Goal: Task Accomplishment & Management: Use online tool/utility

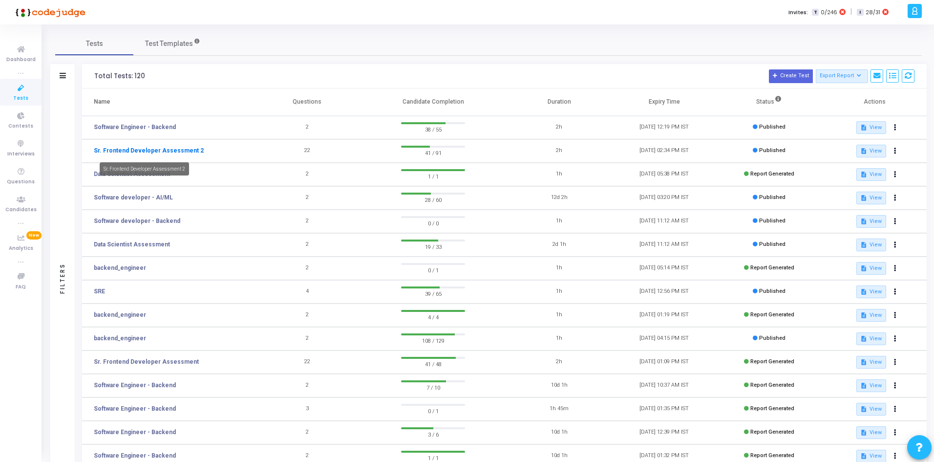
click at [172, 150] on link "Sr. Frontend Developer Assessment 2" at bounding box center [149, 150] width 110 height 9
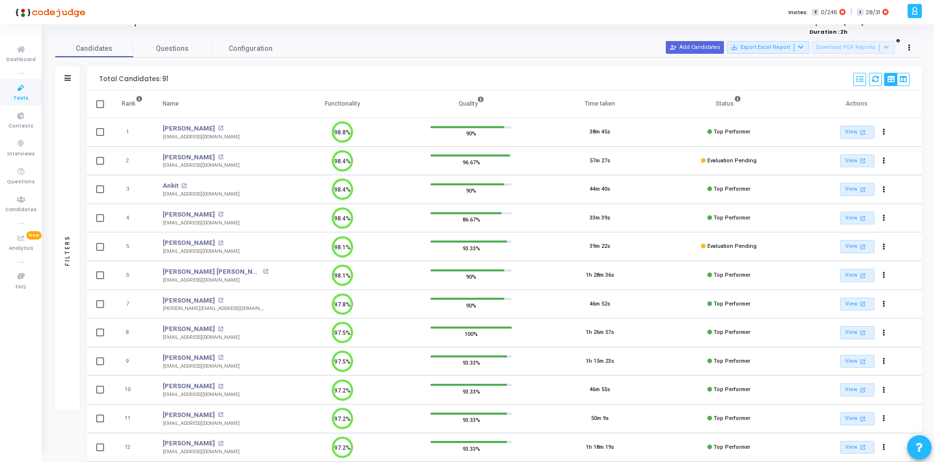
click at [68, 79] on icon at bounding box center [67, 77] width 6 height 5
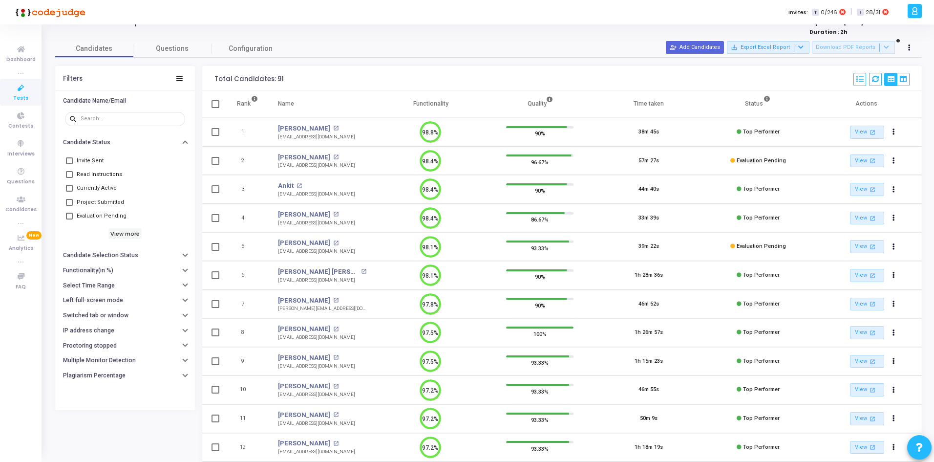
click at [100, 242] on div "Invite Sent Read Instructions Currently Active Project Submitted Evaluation Pen…" at bounding box center [125, 196] width 120 height 93
click at [105, 283] on h6 "Select Time Range" at bounding box center [89, 285] width 52 height 7
click at [112, 309] on div at bounding box center [145, 305] width 72 height 16
click at [121, 305] on input "text" at bounding box center [145, 305] width 72 height 6
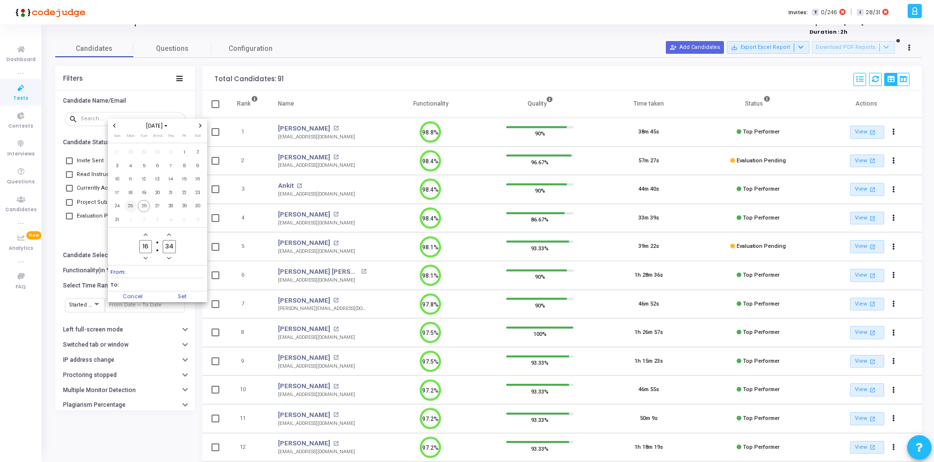
click at [135, 204] on span "25" at bounding box center [131, 206] width 12 height 12
click at [143, 207] on span "26" at bounding box center [144, 206] width 12 height 12
click at [175, 293] on span "Set" at bounding box center [182, 296] width 50 height 11
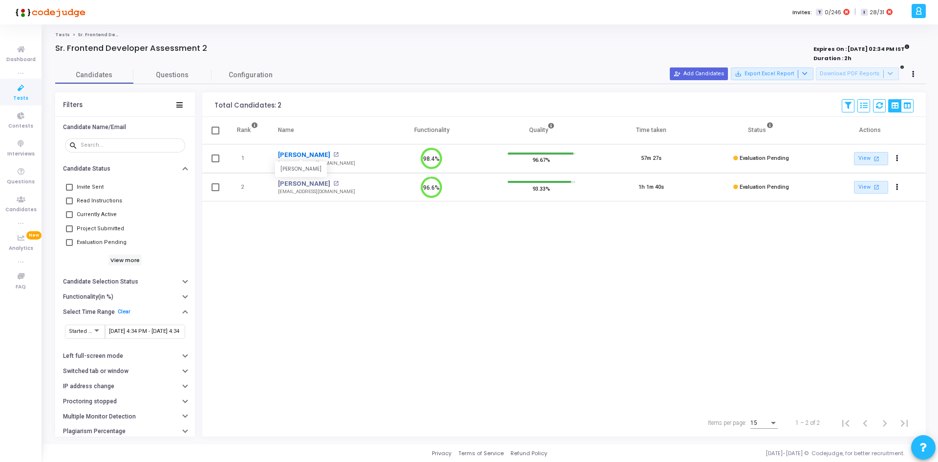
drag, startPoint x: 277, startPoint y: 150, endPoint x: 301, endPoint y: 155, distance: 25.5
click at [301, 155] on td "[PERSON_NAME] [PERSON_NAME] open_in_new [EMAIL_ADDRESS][DOMAIN_NAME]" at bounding box center [322, 158] width 108 height 29
click at [136, 325] on div "[DATE] 4:34 PM - [DATE] 4:34 PM" at bounding box center [145, 331] width 72 height 16
click at [131, 329] on input "[DATE] 4:34 PM - [DATE] 4:34 PM" at bounding box center [145, 331] width 72 height 6
click at [115, 228] on span "24" at bounding box center [117, 232] width 12 height 12
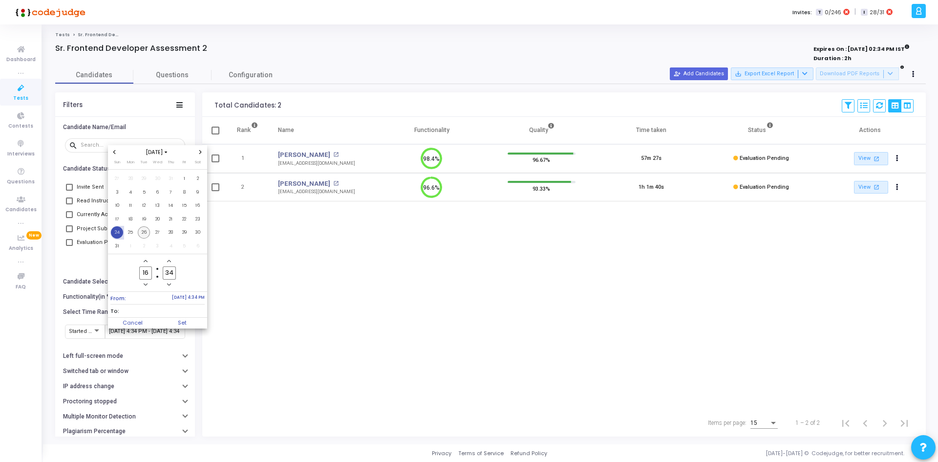
click at [149, 229] on span "26" at bounding box center [144, 232] width 12 height 12
click at [171, 326] on span "Set" at bounding box center [182, 323] width 50 height 11
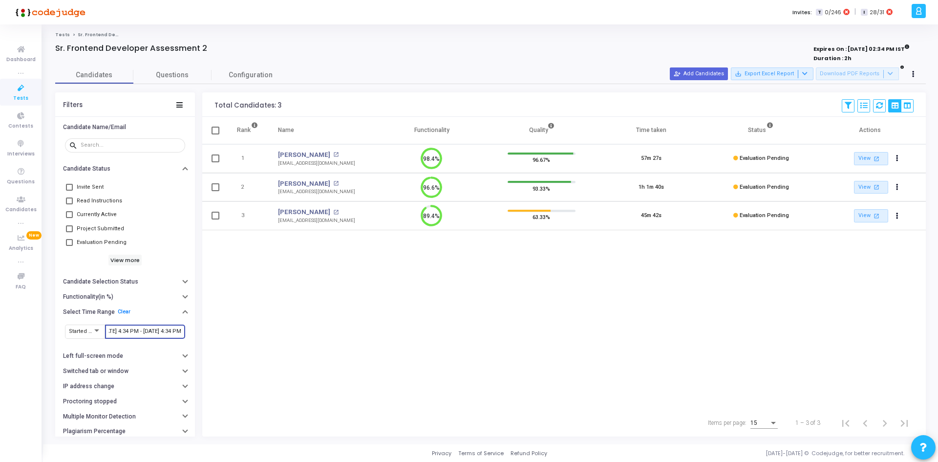
click at [140, 331] on input "[DATE] 4:34 PM - [DATE] 4:34 PM" at bounding box center [145, 331] width 72 height 6
click at [200, 214] on span "23" at bounding box center [198, 219] width 12 height 12
click at [145, 234] on span "26" at bounding box center [144, 232] width 12 height 12
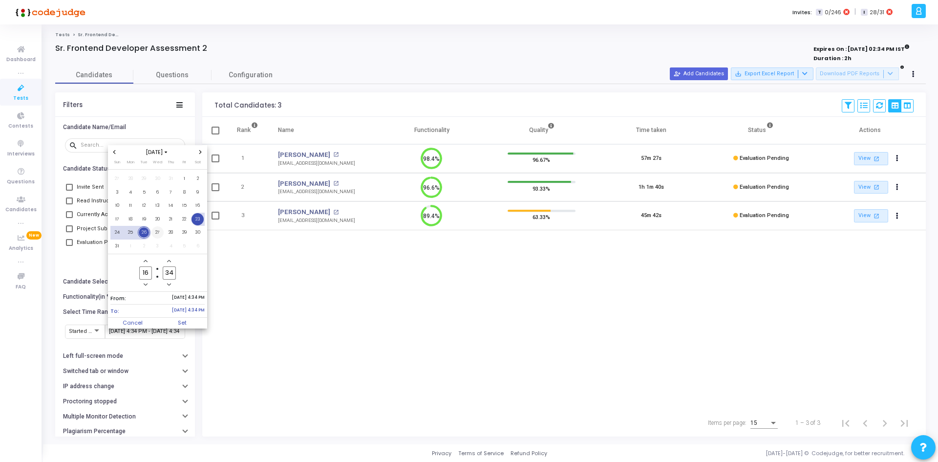
click at [159, 227] on span "27" at bounding box center [157, 232] width 12 height 12
click at [198, 222] on span "23" at bounding box center [198, 219] width 12 height 12
click at [151, 237] on td "27" at bounding box center [158, 233] width 14 height 14
click at [185, 323] on span "Set" at bounding box center [182, 323] width 50 height 11
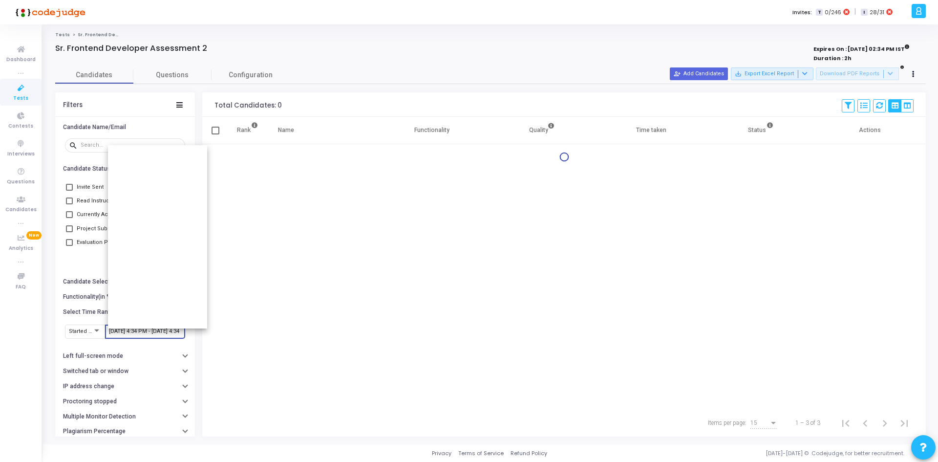
type input "[DATE] 4:34 PM - [DATE] 4:34 PM"
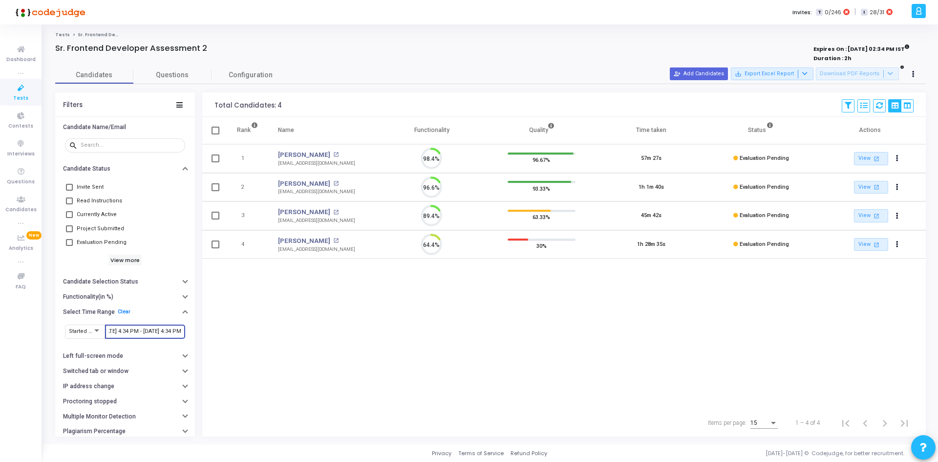
scroll to position [21, 25]
click at [211, 217] on td at bounding box center [214, 215] width 24 height 29
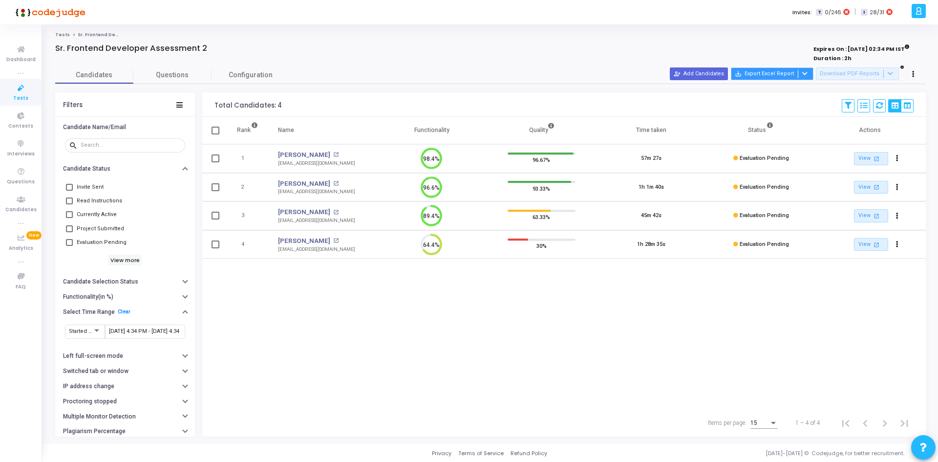
click at [810, 76] on div at bounding box center [804, 74] width 12 height 8
click at [800, 86] on button "Export with applied filter" at bounding box center [778, 92] width 81 height 17
